Goal: Task Accomplishment & Management: Manage account settings

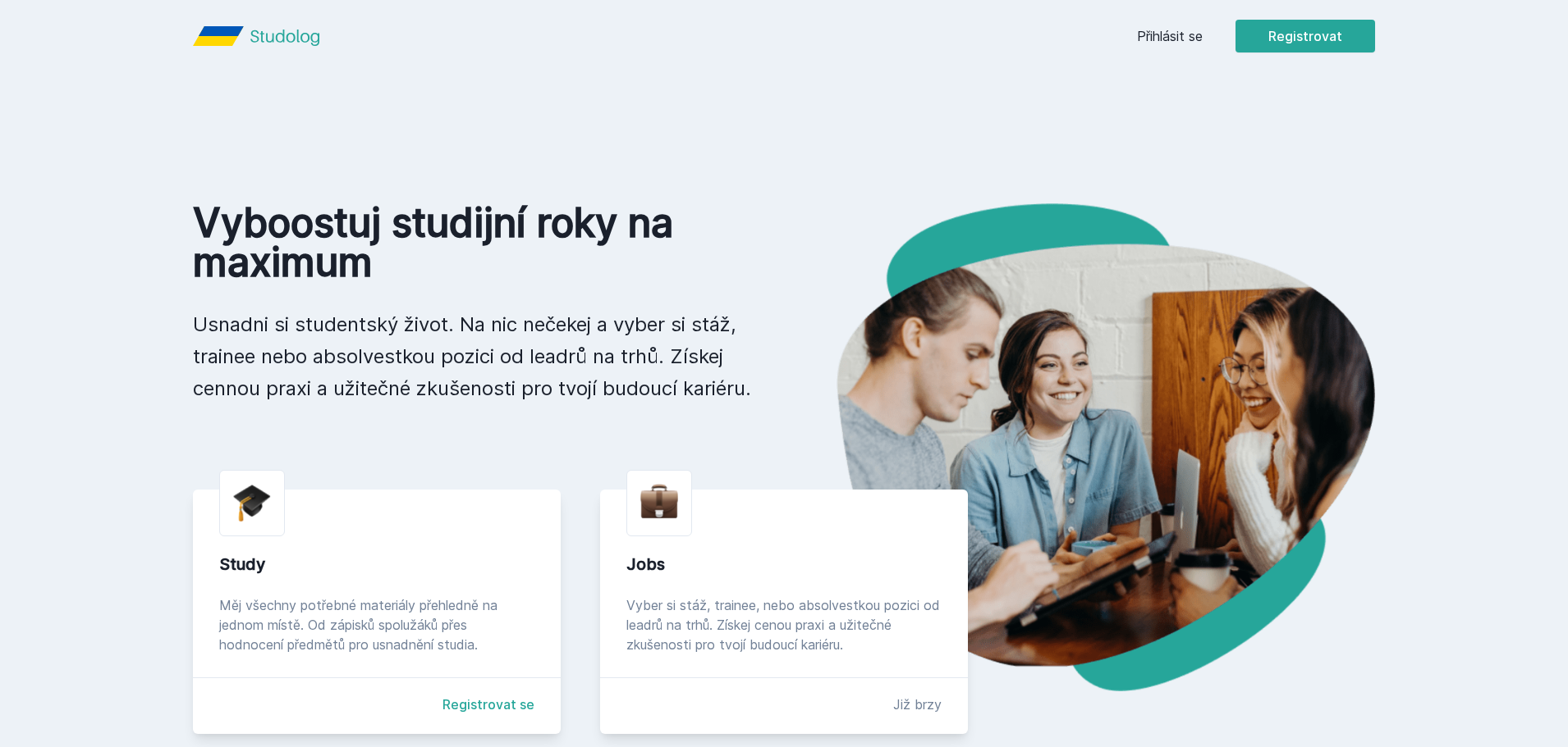
scroll to position [191, 0]
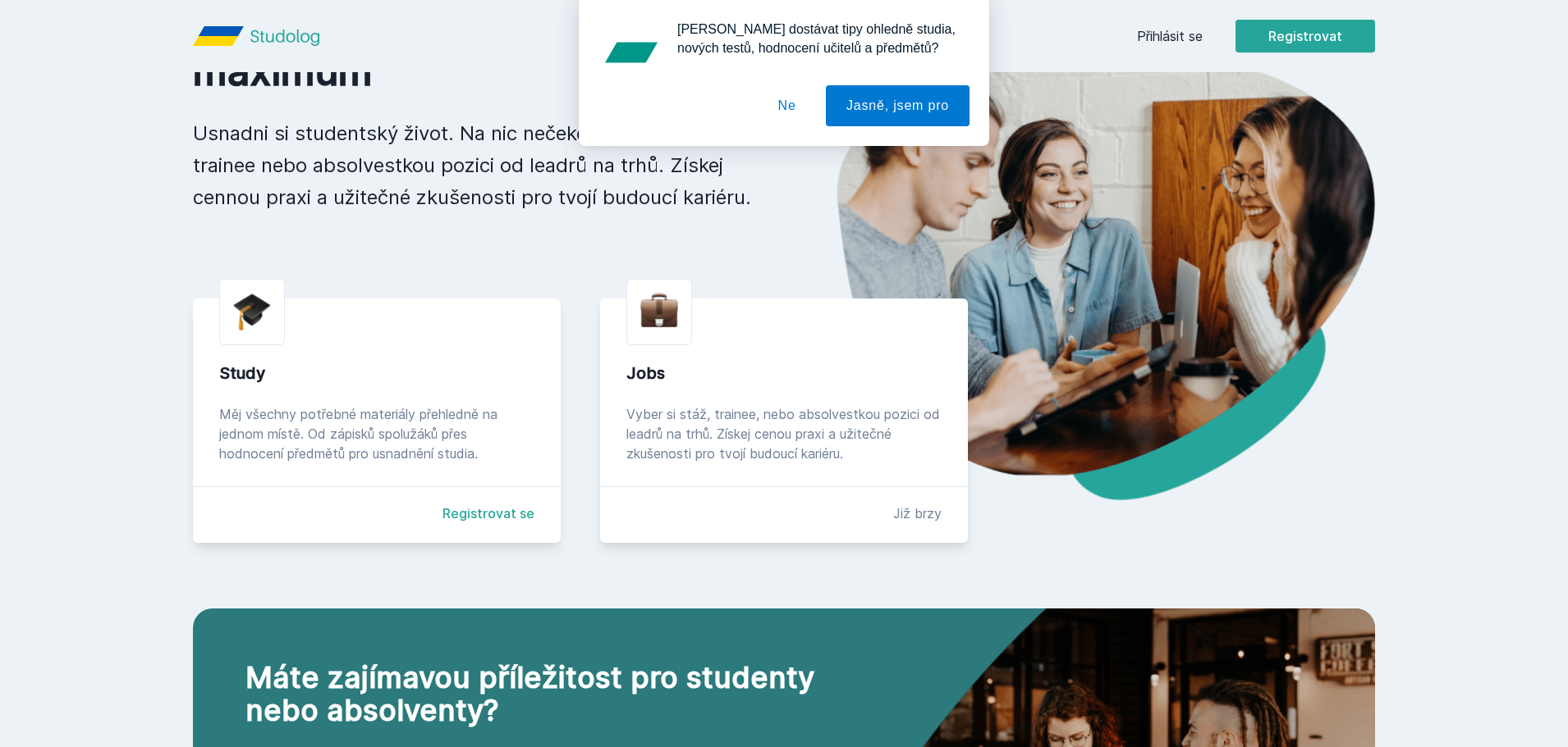
click at [1167, 32] on div "[PERSON_NAME] dostávat tipy ohledně studia, nových testů, hodnocení učitelů a p…" at bounding box center [784, 72] width 1568 height 146
click at [796, 104] on button "Ne" at bounding box center [787, 106] width 59 height 41
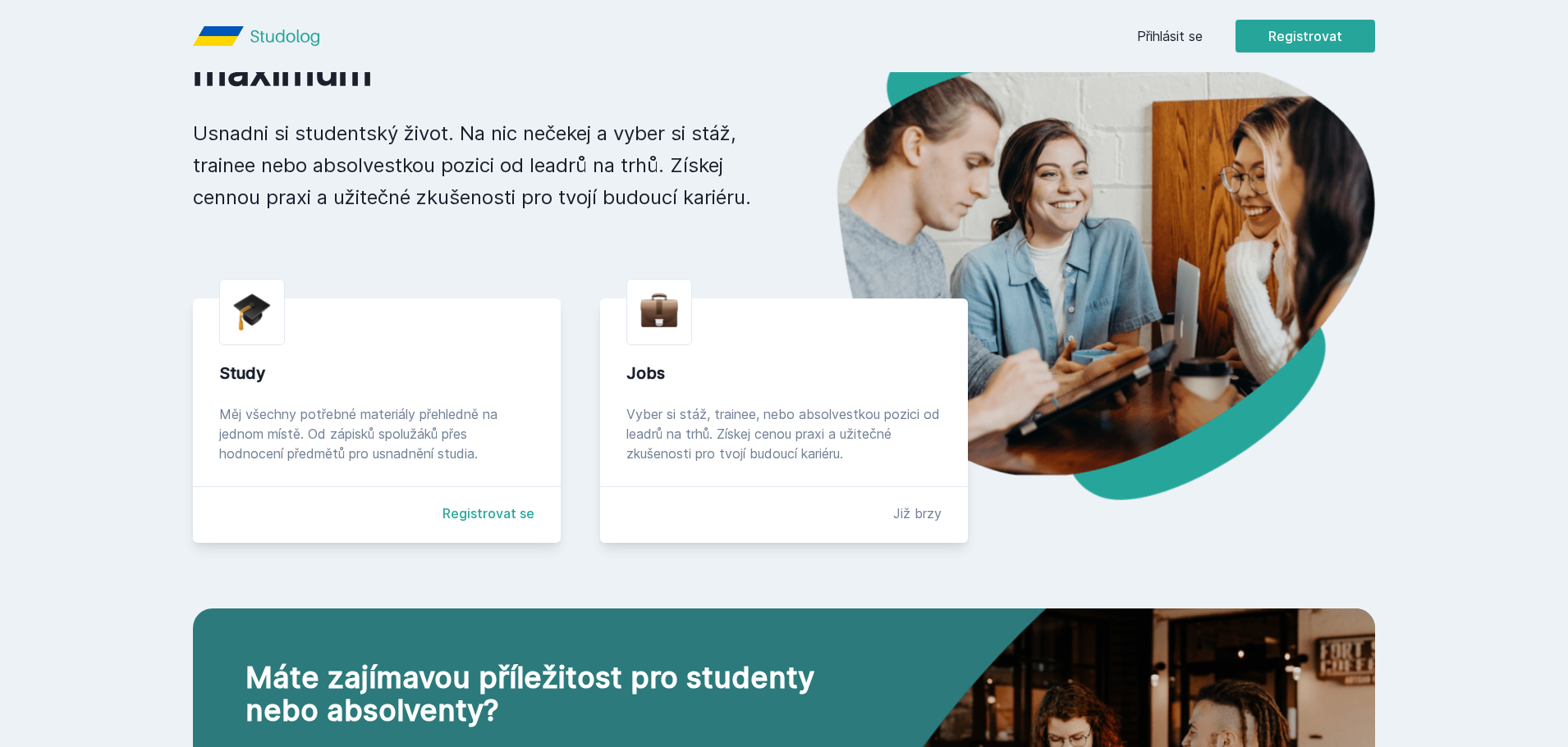
click at [1146, 32] on link "Přihlásit se" at bounding box center [1169, 36] width 66 height 20
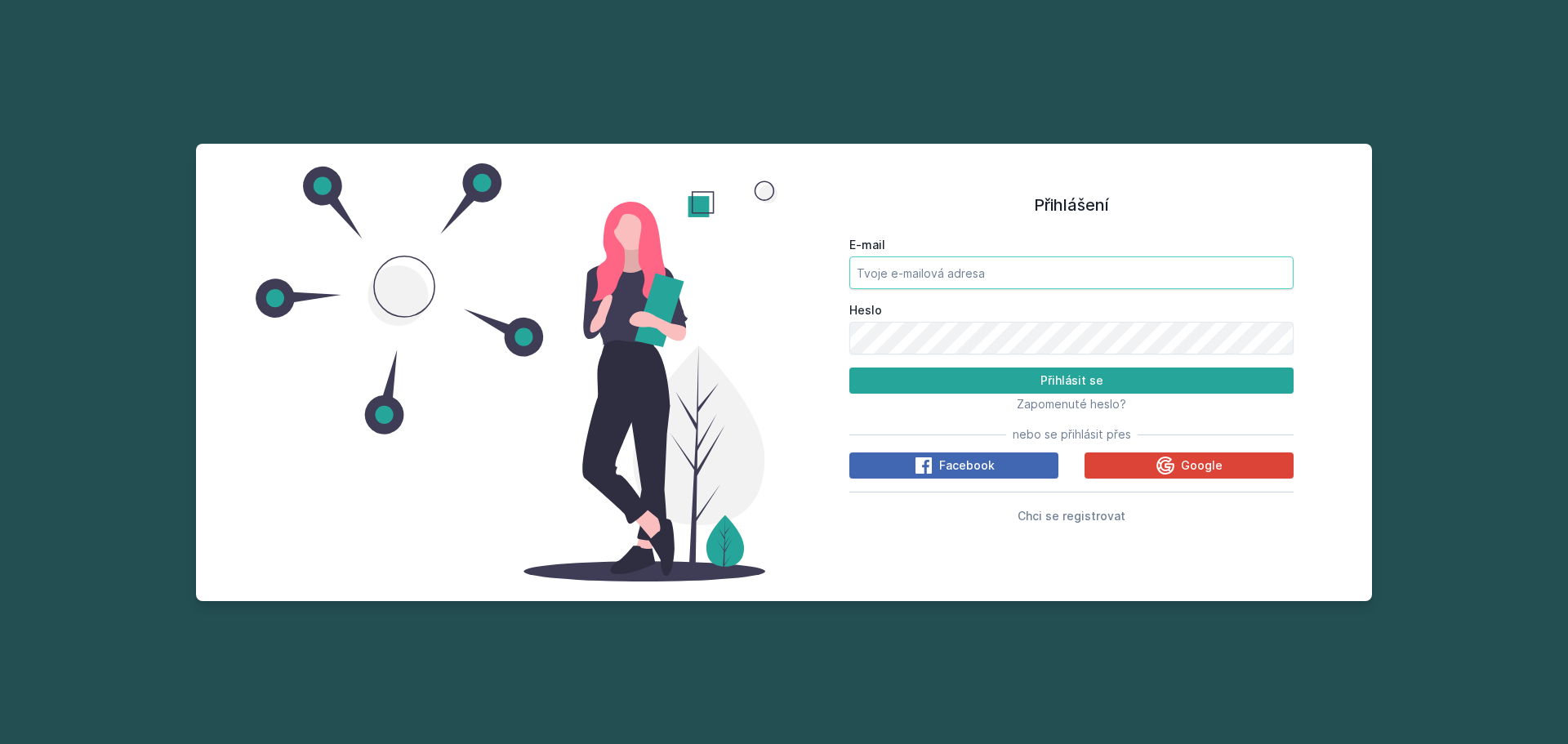
type input "[EMAIL_ADDRESS][DOMAIN_NAME]"
click at [949, 275] on input "[EMAIL_ADDRESS][DOMAIN_NAME]" at bounding box center [1072, 273] width 444 height 32
click at [906, 385] on button "Přihlásit se" at bounding box center [1072, 381] width 444 height 27
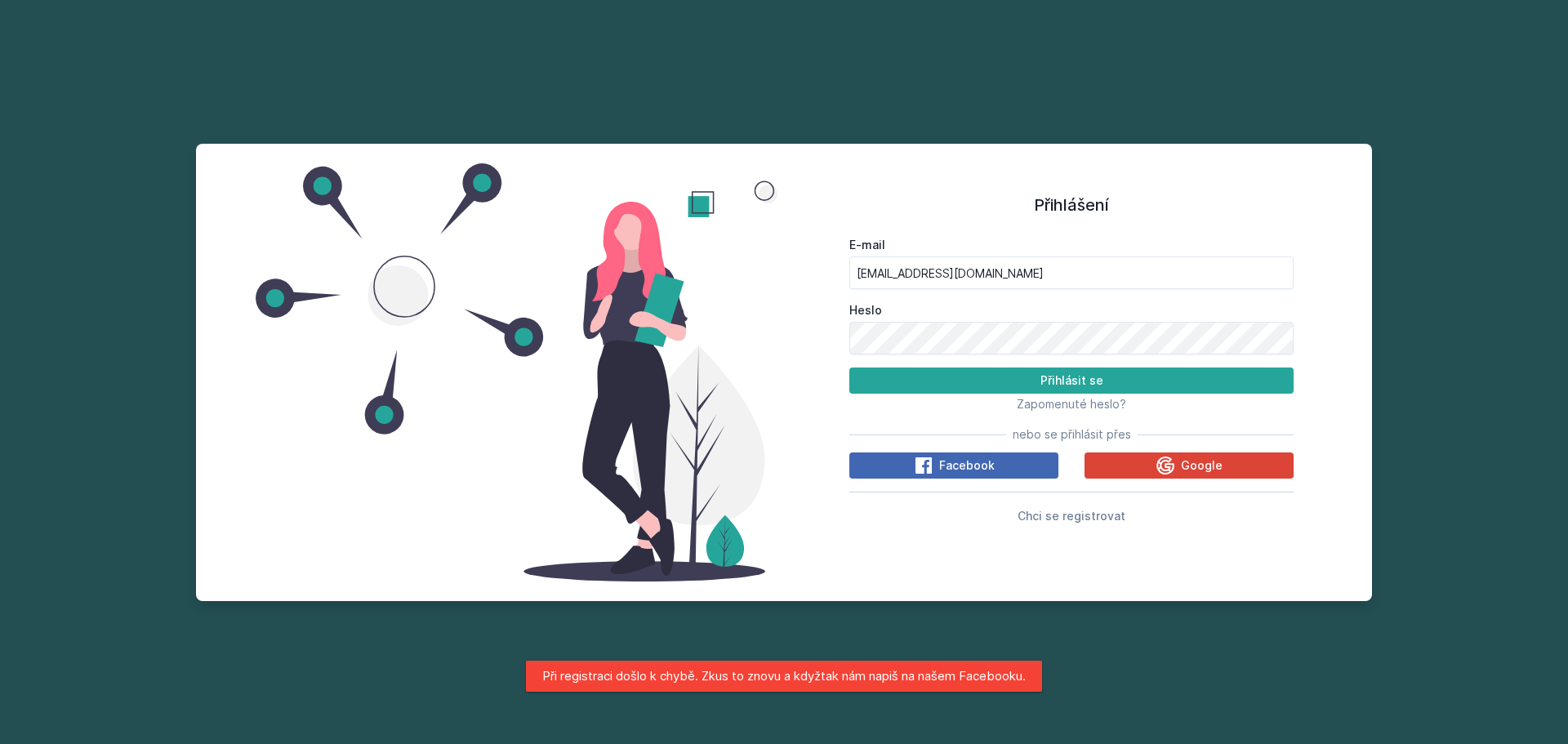
click at [964, 317] on label "Heslo" at bounding box center [1072, 310] width 444 height 16
click at [964, 320] on div "Heslo" at bounding box center [1072, 328] width 444 height 52
click at [975, 383] on button "Přihlásit se" at bounding box center [1072, 381] width 444 height 27
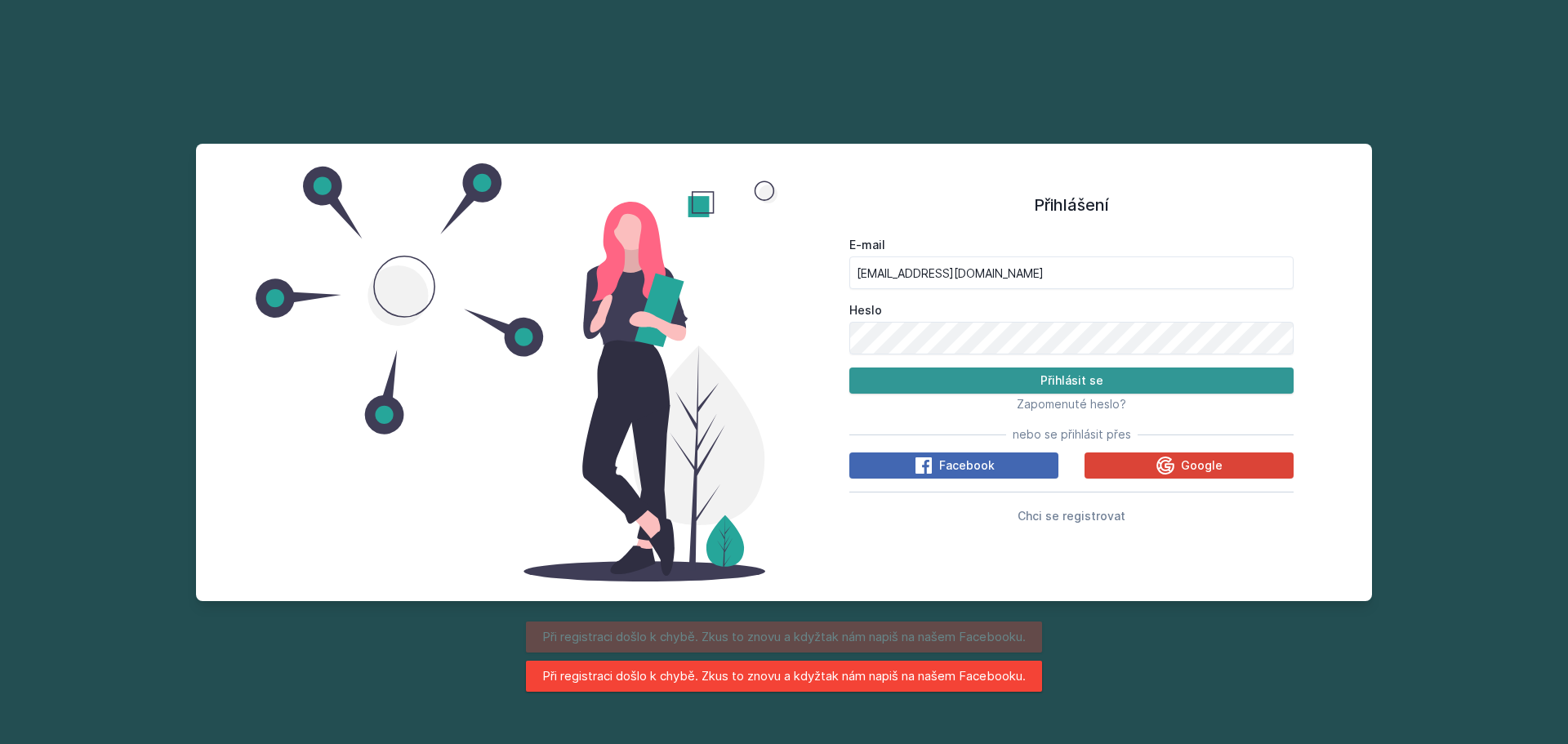
click at [975, 382] on button "Přihlásit se" at bounding box center [1072, 381] width 444 height 27
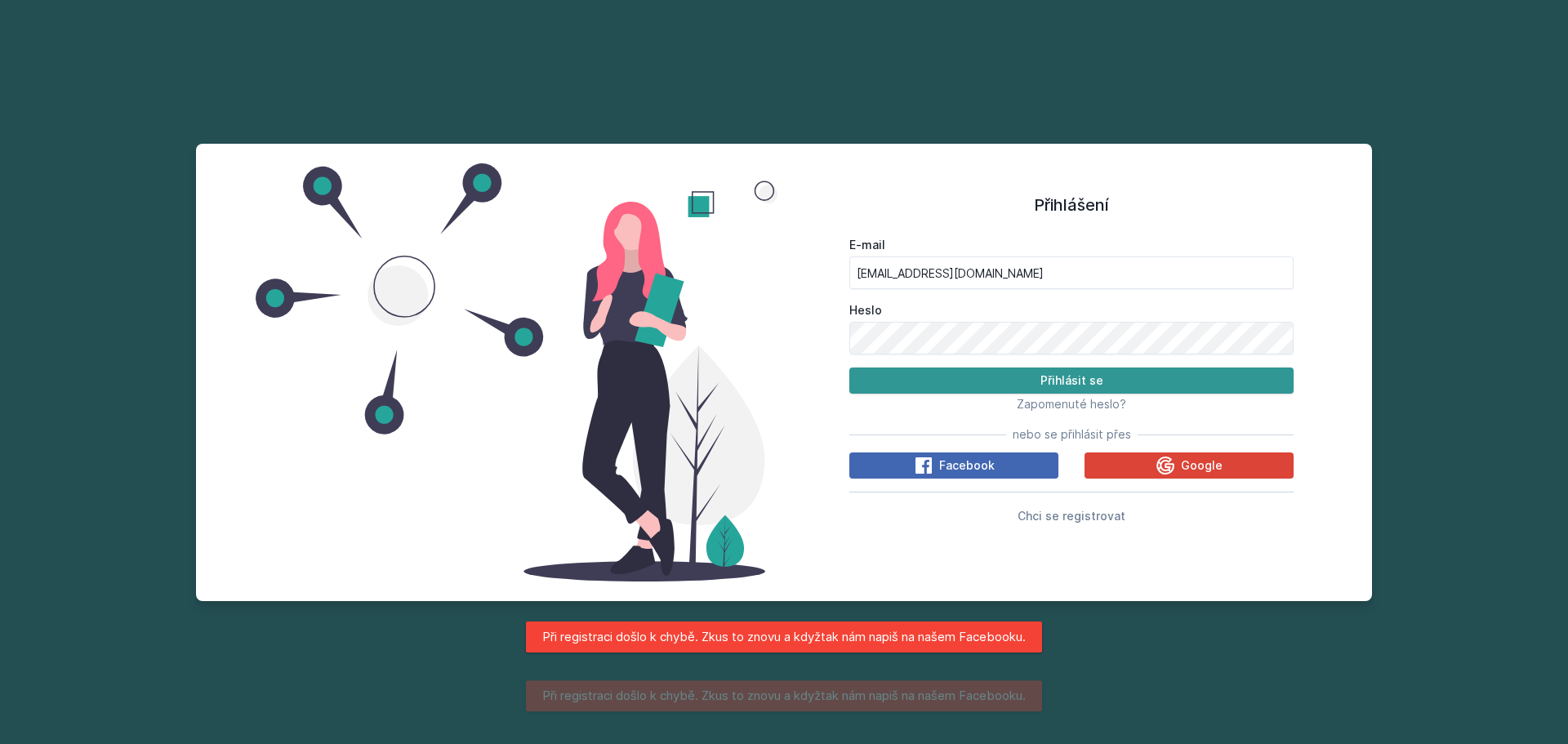
click at [975, 382] on button "Přihlásit se" at bounding box center [1072, 381] width 444 height 27
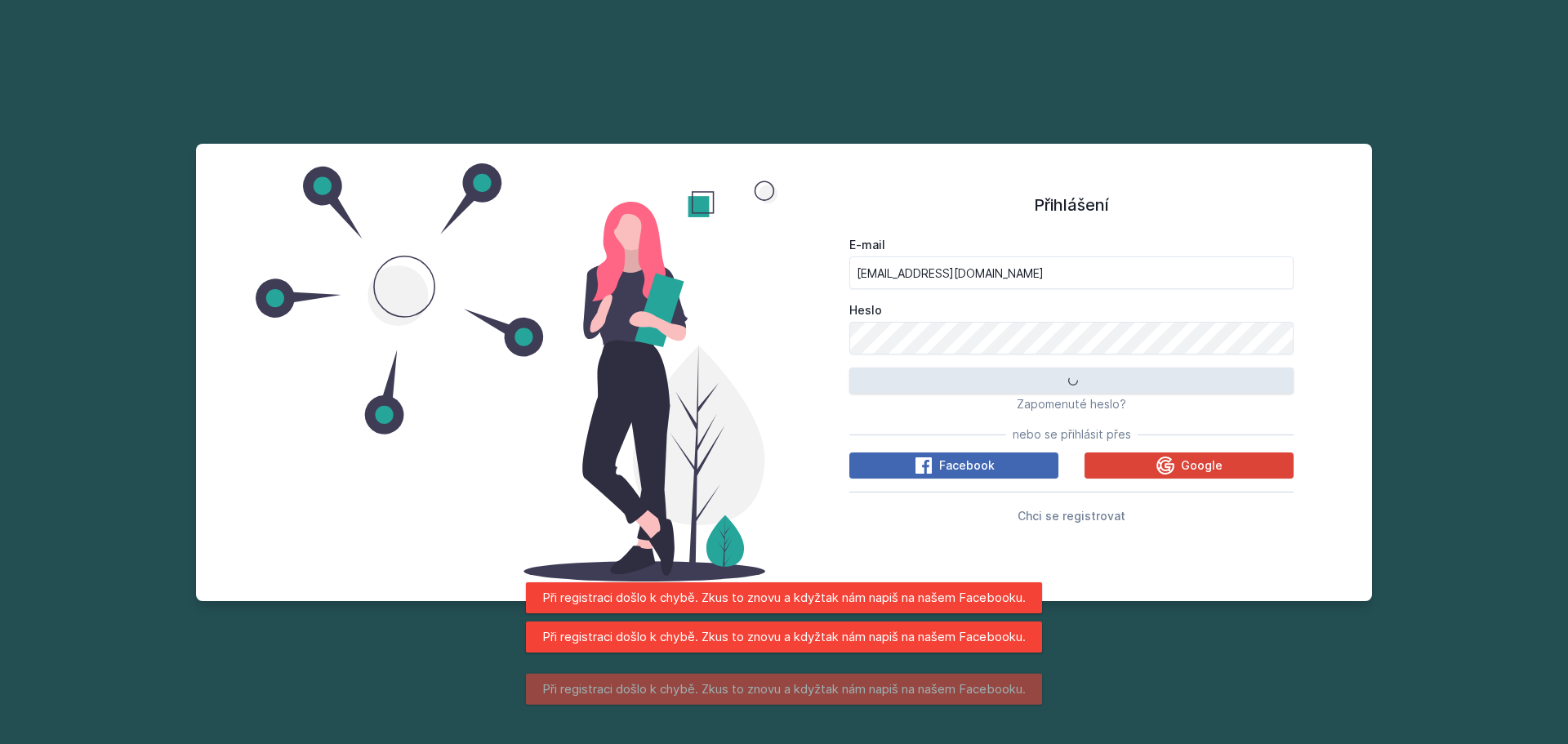
click at [975, 382] on button "Přihlásit se" at bounding box center [1072, 381] width 444 height 27
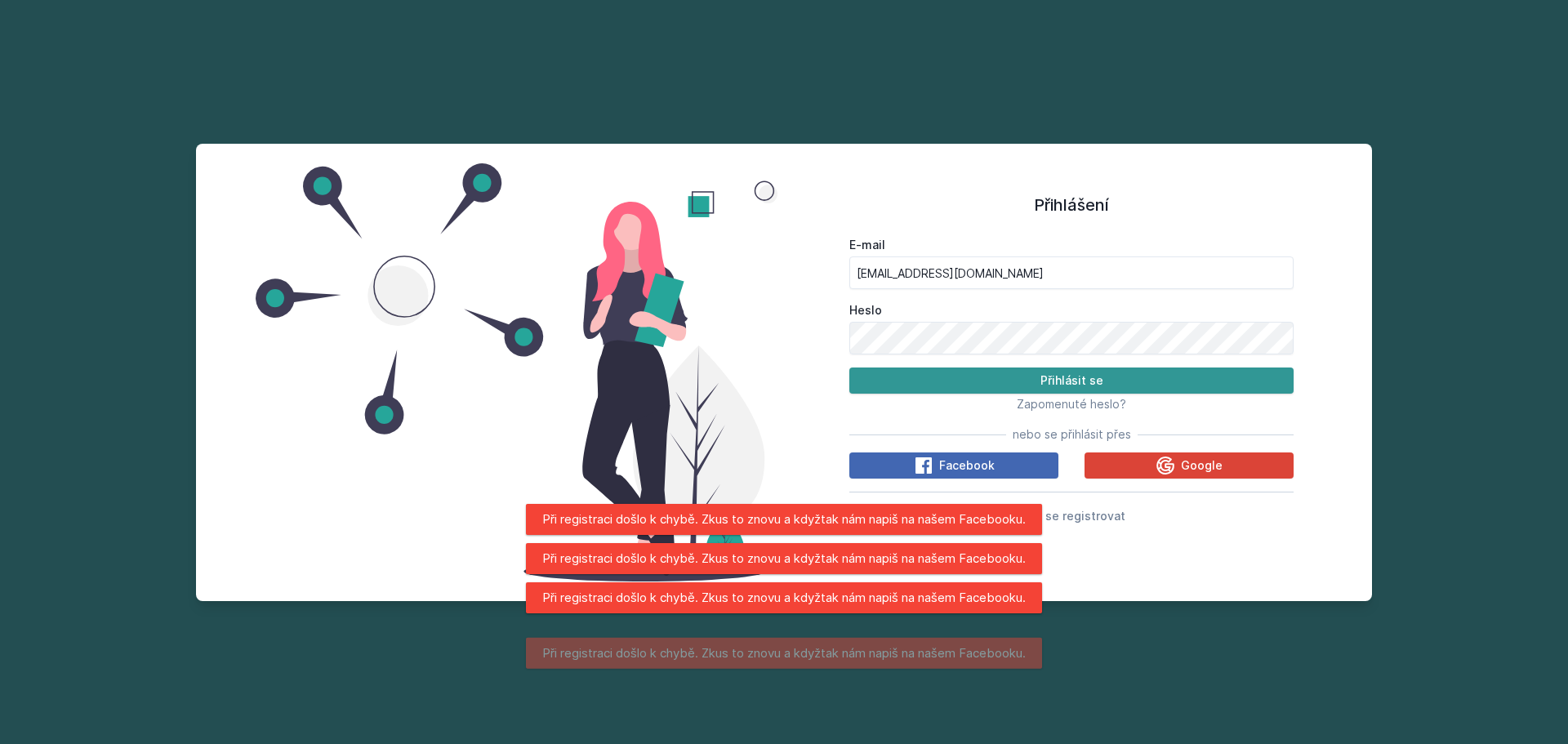
click at [975, 382] on button "Přihlásit se" at bounding box center [1072, 381] width 444 height 27
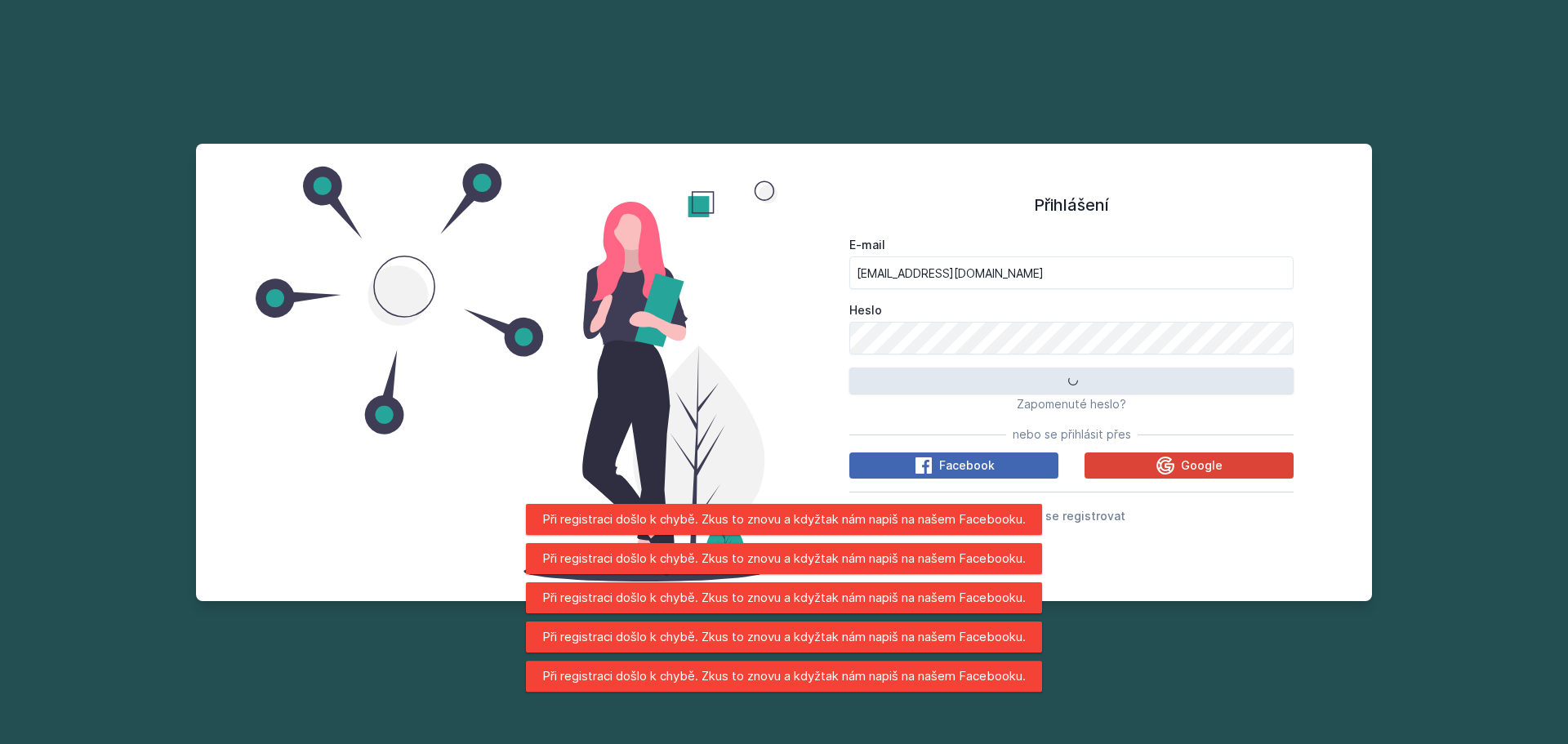
click at [975, 382] on button "Přihlásit se" at bounding box center [1072, 381] width 444 height 27
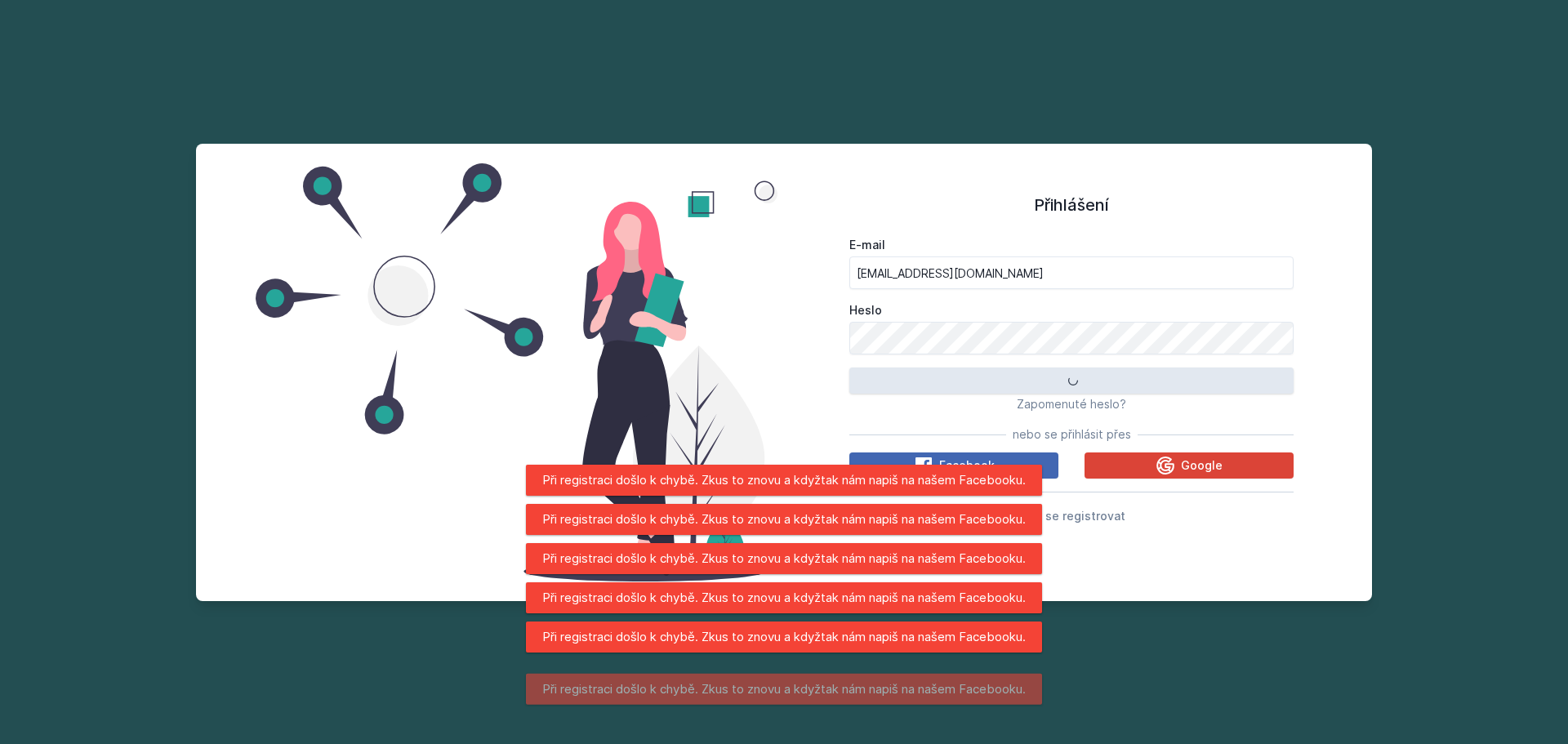
click at [975, 382] on button "Přihlásit se" at bounding box center [1072, 381] width 444 height 27
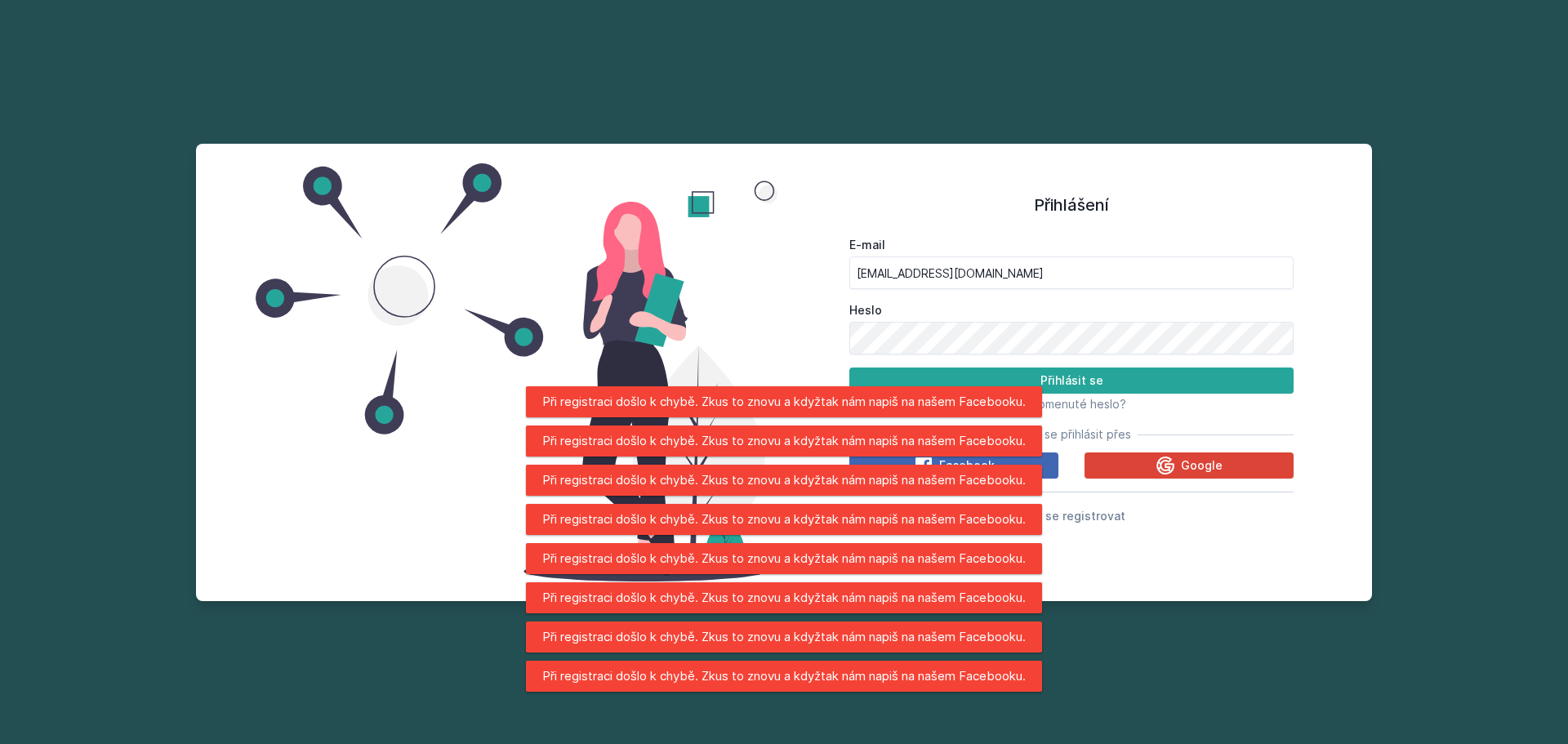
click at [1184, 572] on div "Přihlášení E-mail [EMAIL_ADDRESS][DOMAIN_NAME] Heslo Přihlásit se Zapomenuté he…" at bounding box center [1072, 372] width 575 height 418
click at [1056, 475] on button "Facebook" at bounding box center [954, 466] width 209 height 27
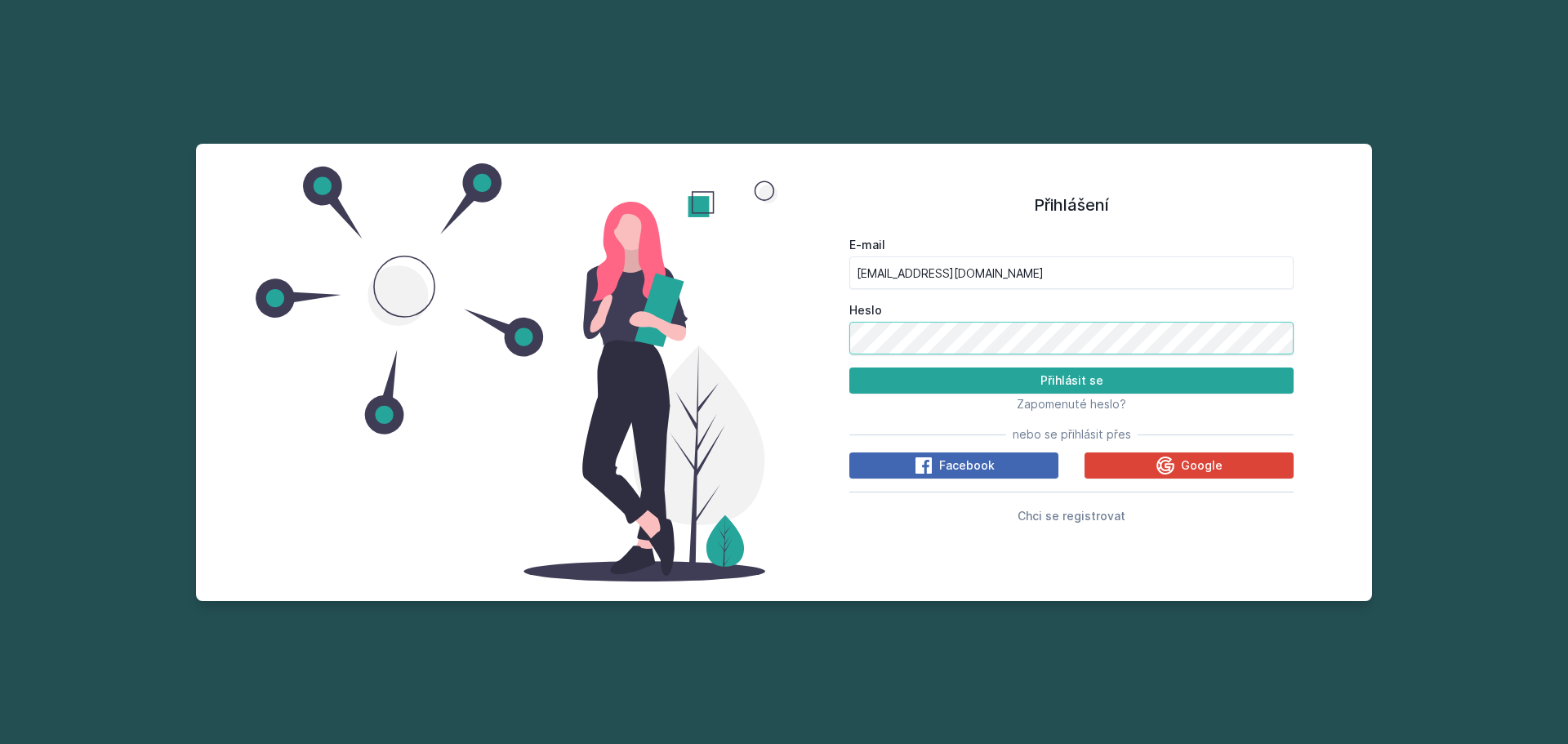
click at [850, 368] on button "Přihlásit se" at bounding box center [1072, 381] width 444 height 27
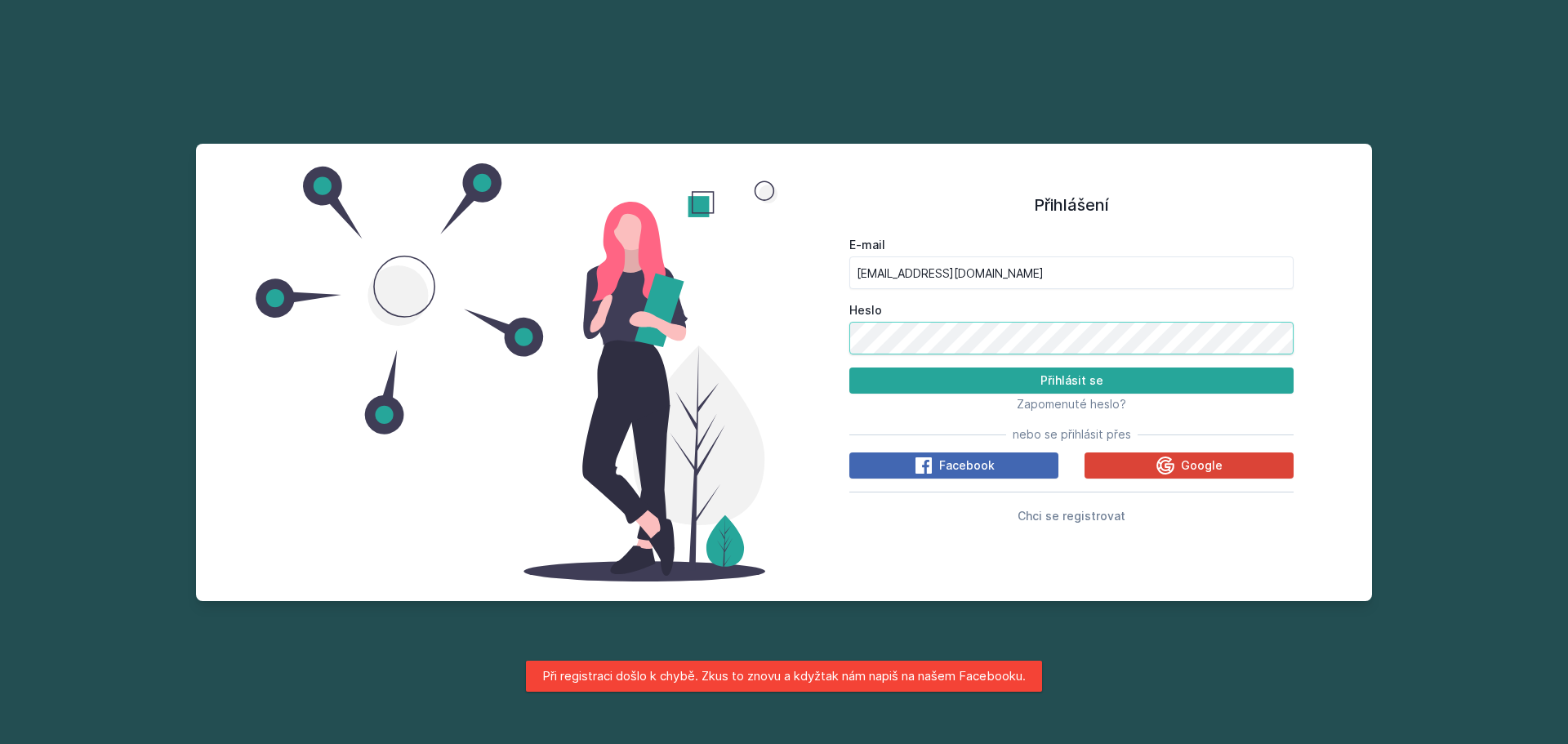
click at [850, 368] on button "Přihlásit se" at bounding box center [1072, 381] width 444 height 27
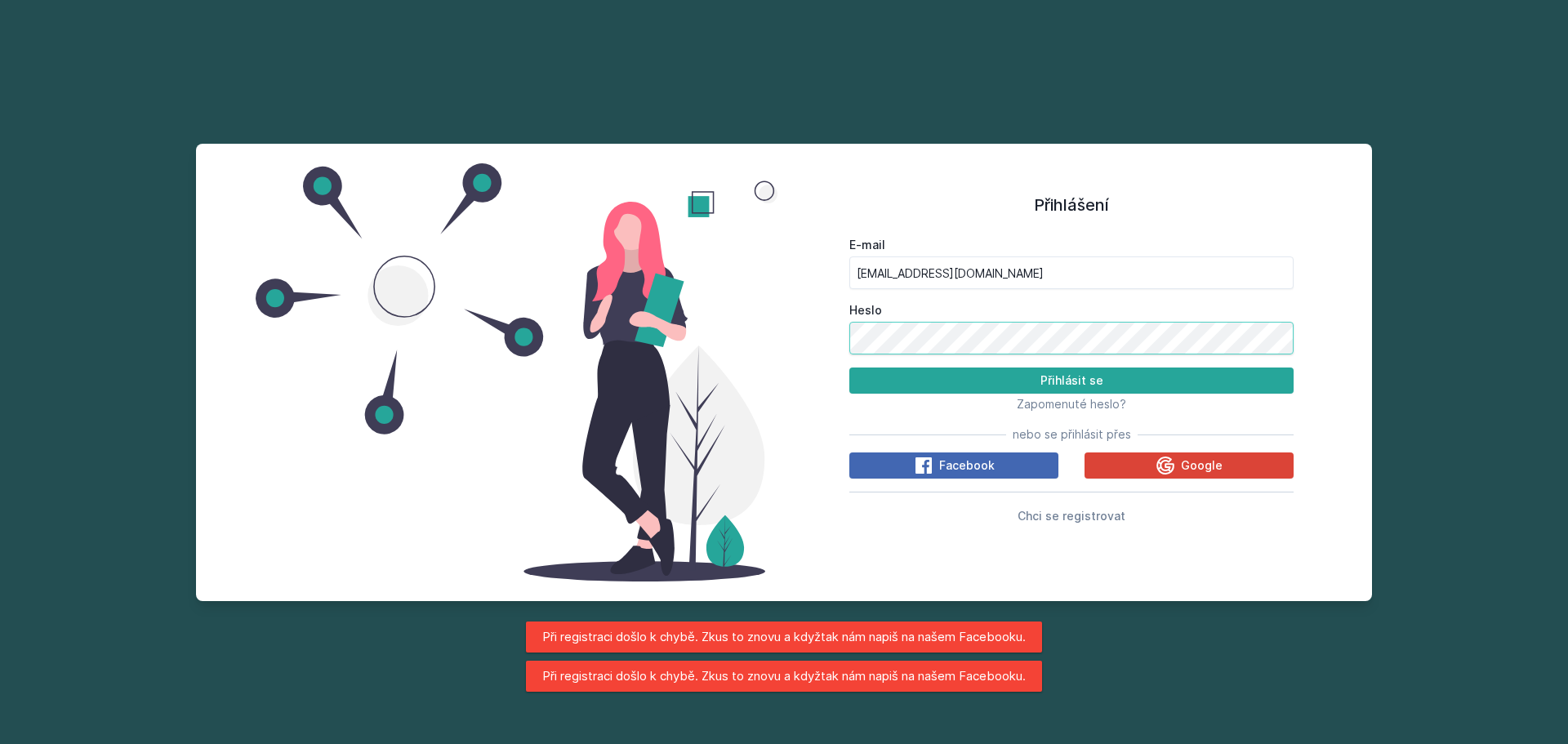
click at [850, 368] on button "Přihlásit se" at bounding box center [1072, 381] width 444 height 27
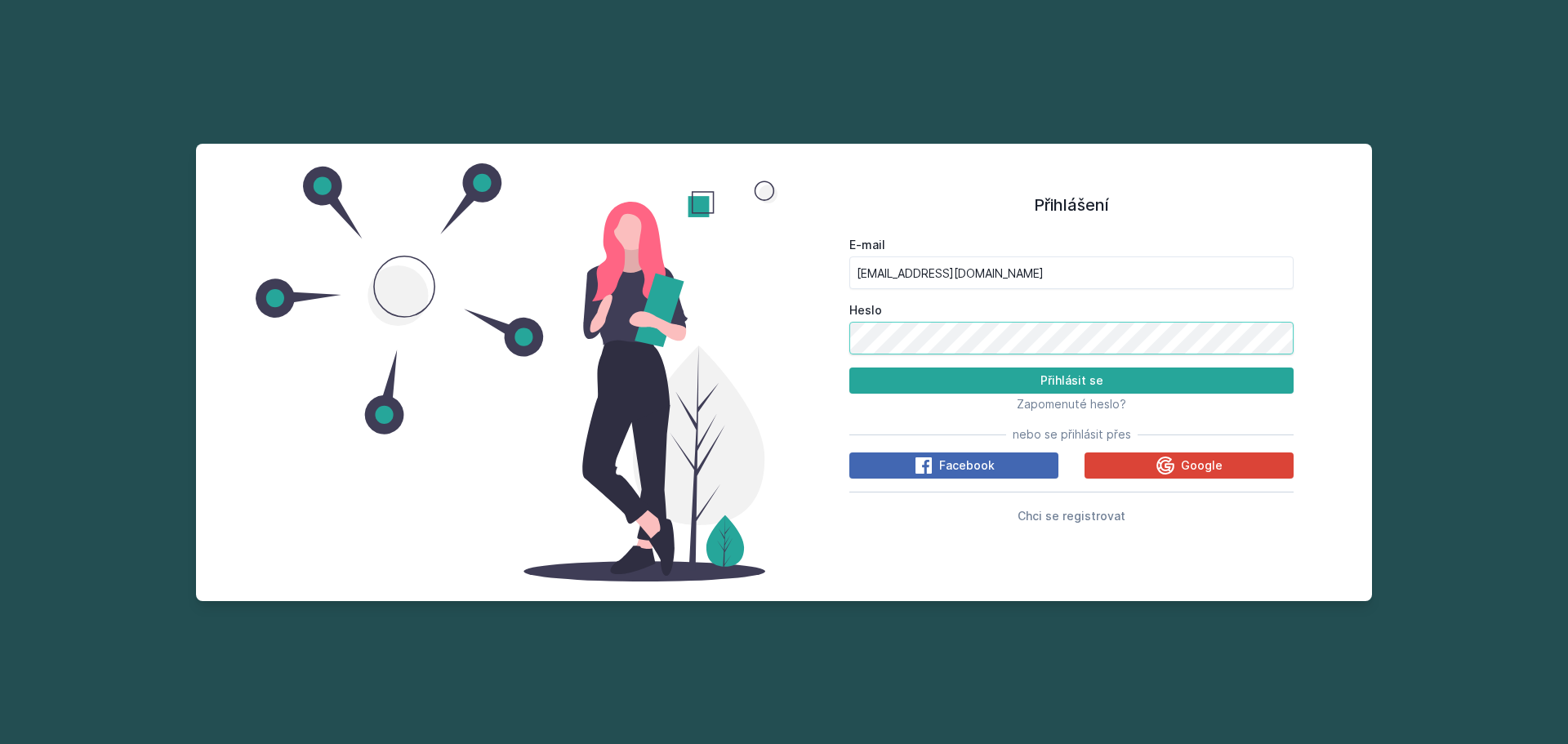
click at [850, 368] on button "Přihlásit se" at bounding box center [1072, 381] width 444 height 27
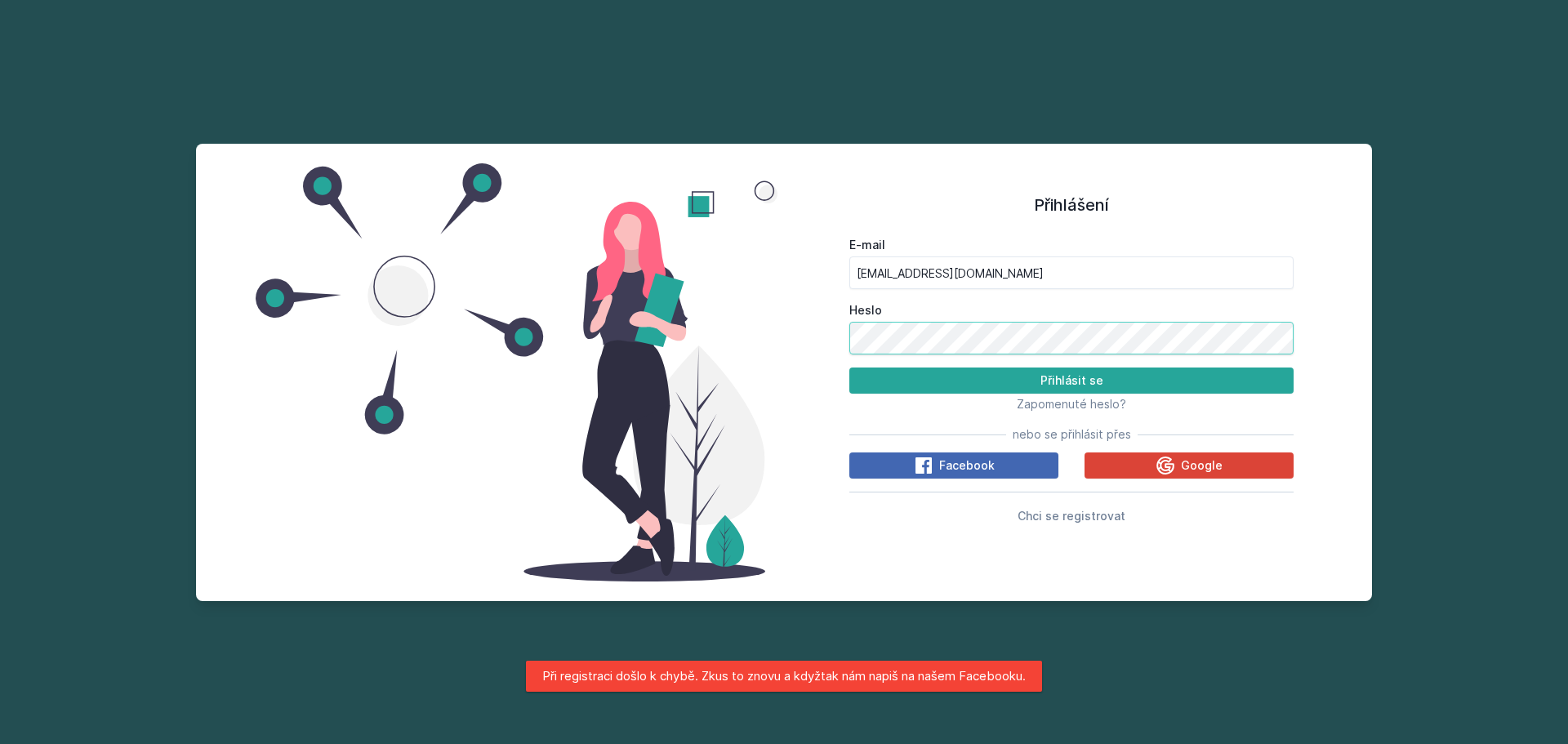
click at [850, 368] on button "Přihlásit se" at bounding box center [1072, 381] width 444 height 27
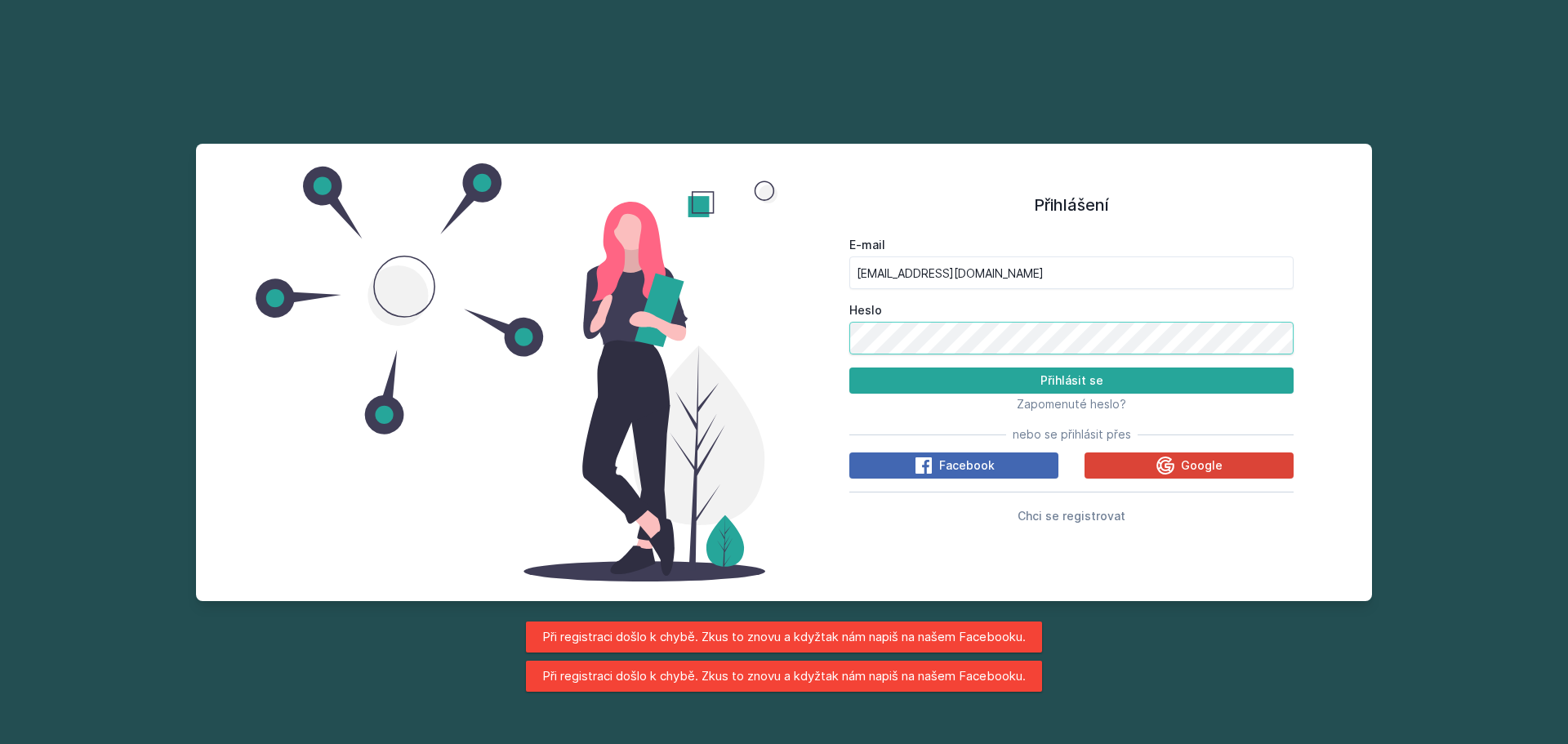
click at [850, 368] on button "Přihlásit se" at bounding box center [1072, 381] width 444 height 27
click at [927, 370] on form "E-mail [EMAIL_ADDRESS][DOMAIN_NAME] Heslo Přihlásit se" at bounding box center [1072, 316] width 444 height 157
click at [925, 375] on button "Přihlásit se" at bounding box center [1072, 381] width 444 height 27
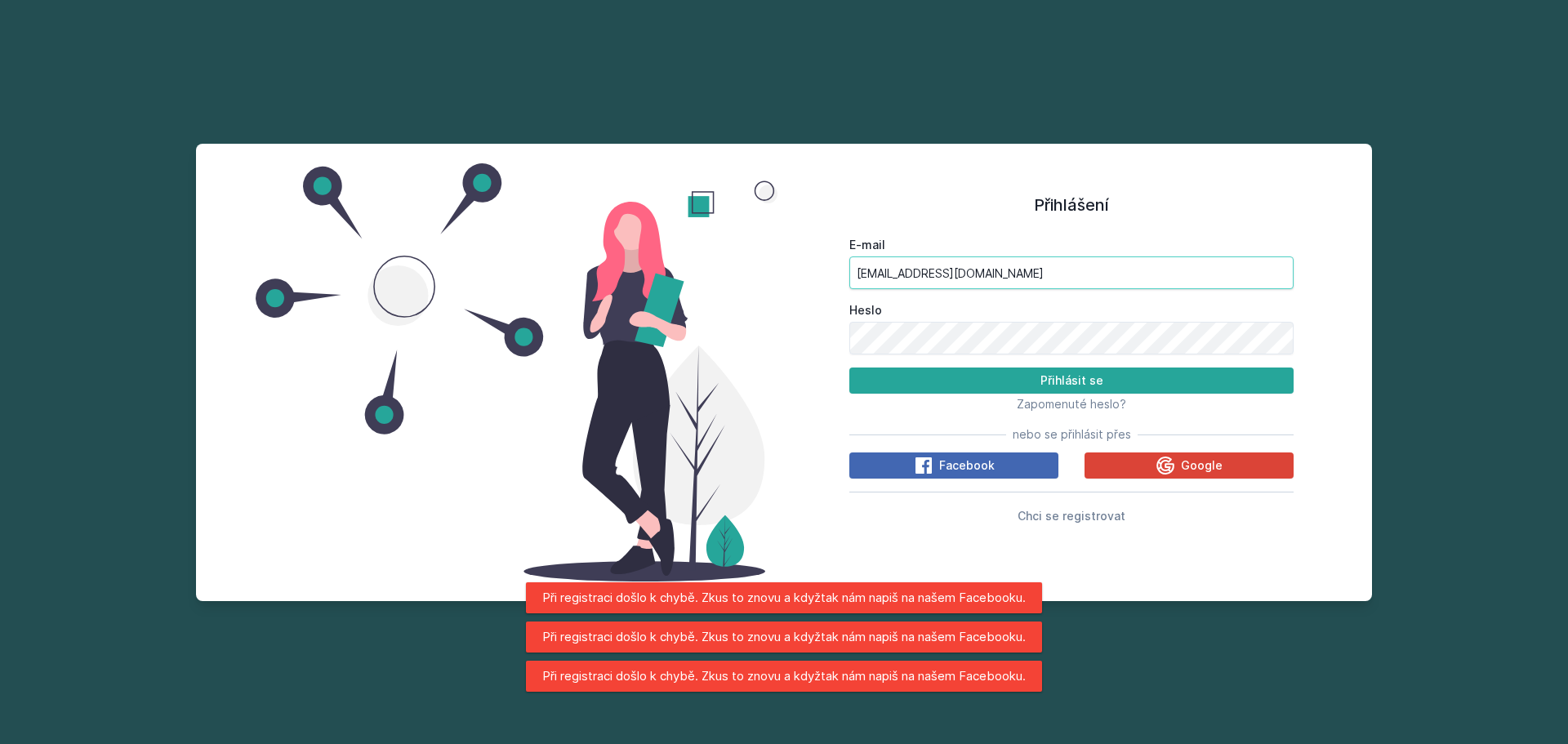
drag, startPoint x: 994, startPoint y: 265, endPoint x: 1132, endPoint y: 442, distance: 224.4
click at [994, 265] on input "[EMAIL_ADDRESS][DOMAIN_NAME]" at bounding box center [1072, 273] width 444 height 32
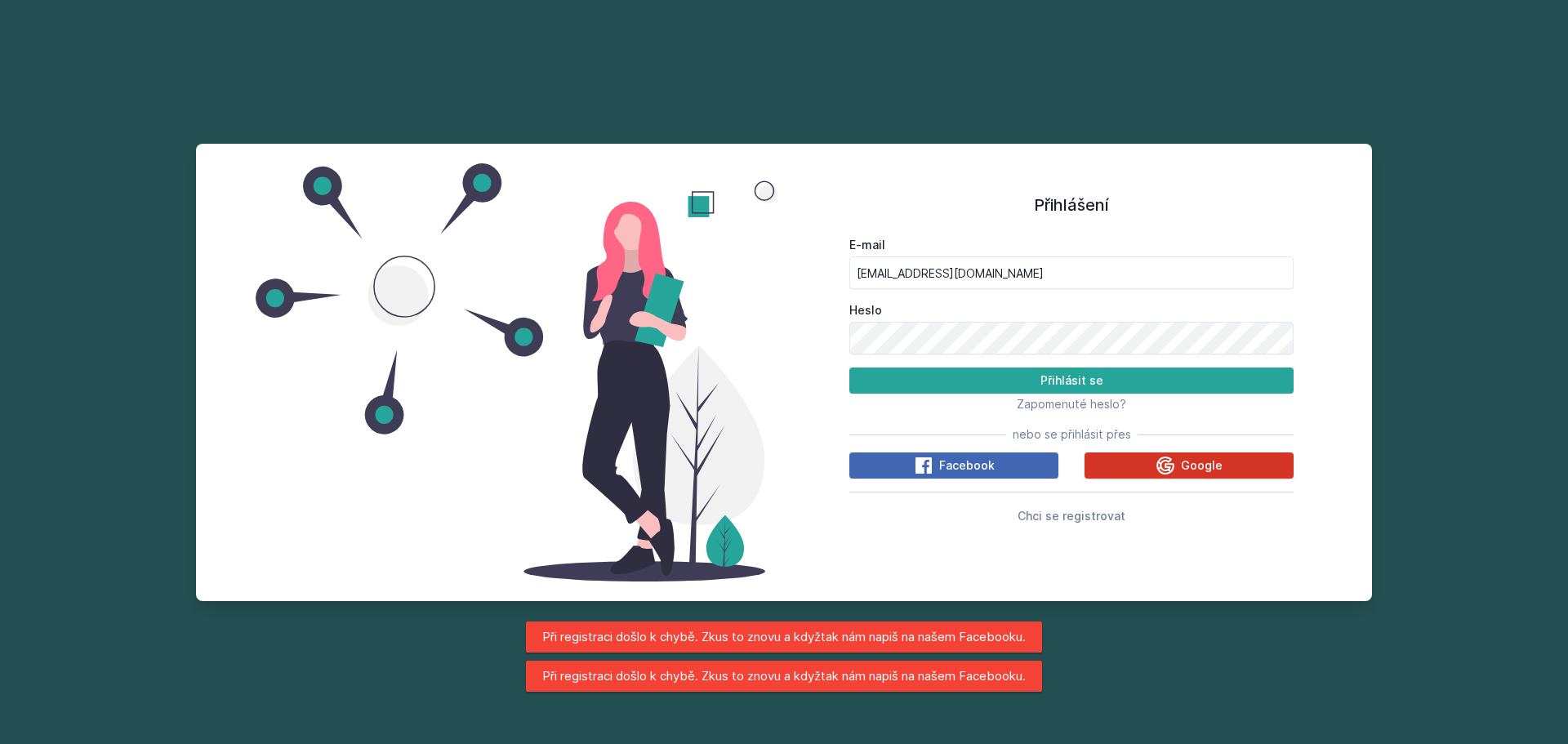
click at [1255, 465] on button "Google" at bounding box center [1189, 466] width 209 height 27
